Goal: Use online tool/utility

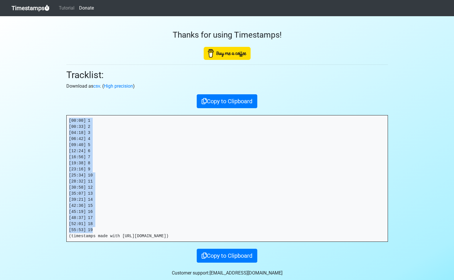
click at [37, 7] on link "Timestamps" at bounding box center [31, 8] width 38 height 12
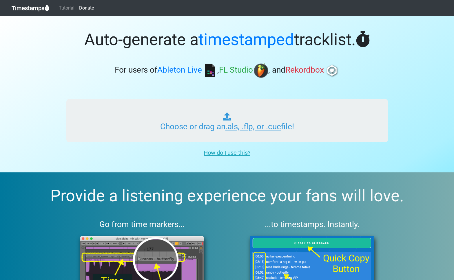
type input "C:\fakepath\ITMXL_PLAYLIST_027_ONE_BIGROOM_MAINSTAGE_20250909.als"
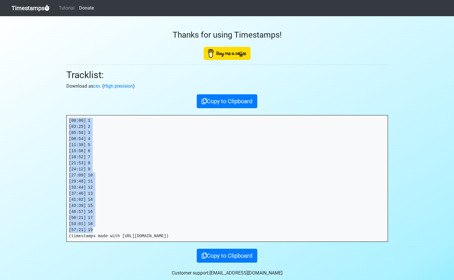
drag, startPoint x: 97, startPoint y: 229, endPoint x: 68, endPoint y: 120, distance: 113.2
click at [68, 120] on pre "[00:00] 1 [03:25] 2 [05:56] 3 [08:54] 4 [11:38] 5 [15:56] 6 [18:52] 7 [21:53] 8…" at bounding box center [227, 179] width 321 height 126
copy pre "[00:00] 1 [03:25] 2 [05:56] 3 [08:54] 4 [11:38] 5 [15:56] 6 [18:52] 7 [21:53] 8…"
